Goal: Transaction & Acquisition: Purchase product/service

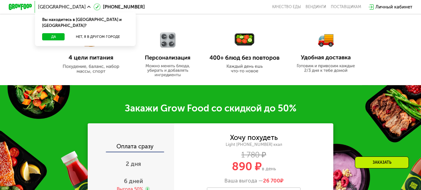
scroll to position [281, 0]
click at [405, 177] on div "Заказать" at bounding box center [382, 168] width 65 height 24
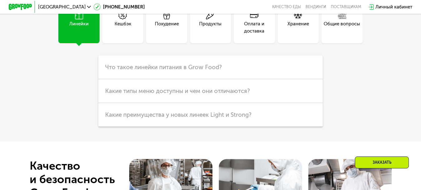
scroll to position [1588, 0]
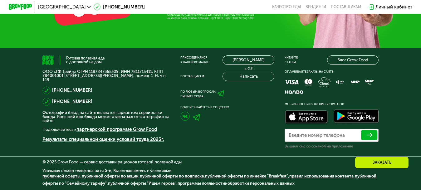
click at [118, 130] on link "партнерской программе Grow Food" at bounding box center [117, 129] width 81 height 6
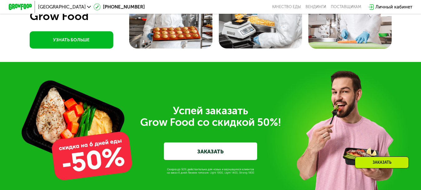
scroll to position [1057, 0]
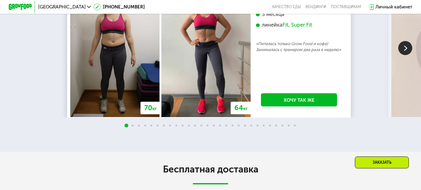
scroll to position [386, 0]
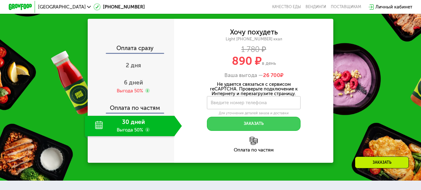
click at [220, 131] on button "Заказать" at bounding box center [254, 124] width 94 height 14
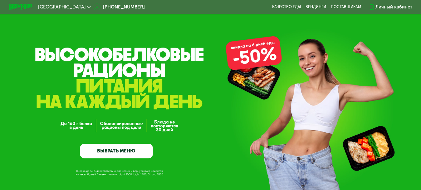
scroll to position [31, 0]
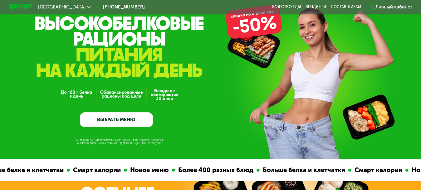
click at [210, 63] on div "GrowFood — доставка правильного питания ВЫБРАТЬ МЕНЮ" at bounding box center [210, 81] width 421 height 91
click at [251, 148] on div "GrowFood — доставка правильного питания ВЫБРАТЬ МЕНЮ" at bounding box center [210, 64] width 421 height 190
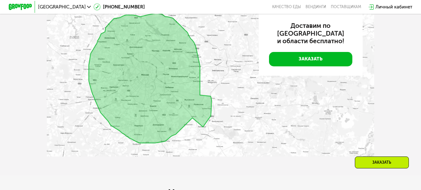
scroll to position [1687, 0]
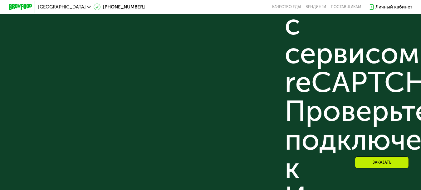
click at [195, 93] on div "Присоединяйся к нашей команде [PERSON_NAME] в GF Поставщикам: Написать По любым…" at bounding box center [228, 85] width 94 height 466
click at [106, 149] on div "Готовая полезная еда с доставкой на дом ООО «ГФ Трейд» ОГРН 1187847365309, ИНН …" at bounding box center [105, 85] width 127 height 466
click at [334, 131] on div "Не удается связаться с сервисом reCAPTCHA. Проверьте подключение к Интернету и …" at bounding box center [332, 111] width 94 height 373
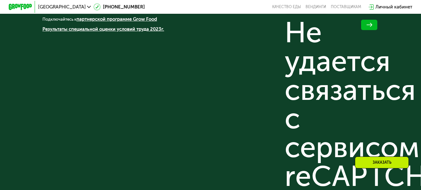
scroll to position [1477, 0]
